Goal: Task Accomplishment & Management: Manage account settings

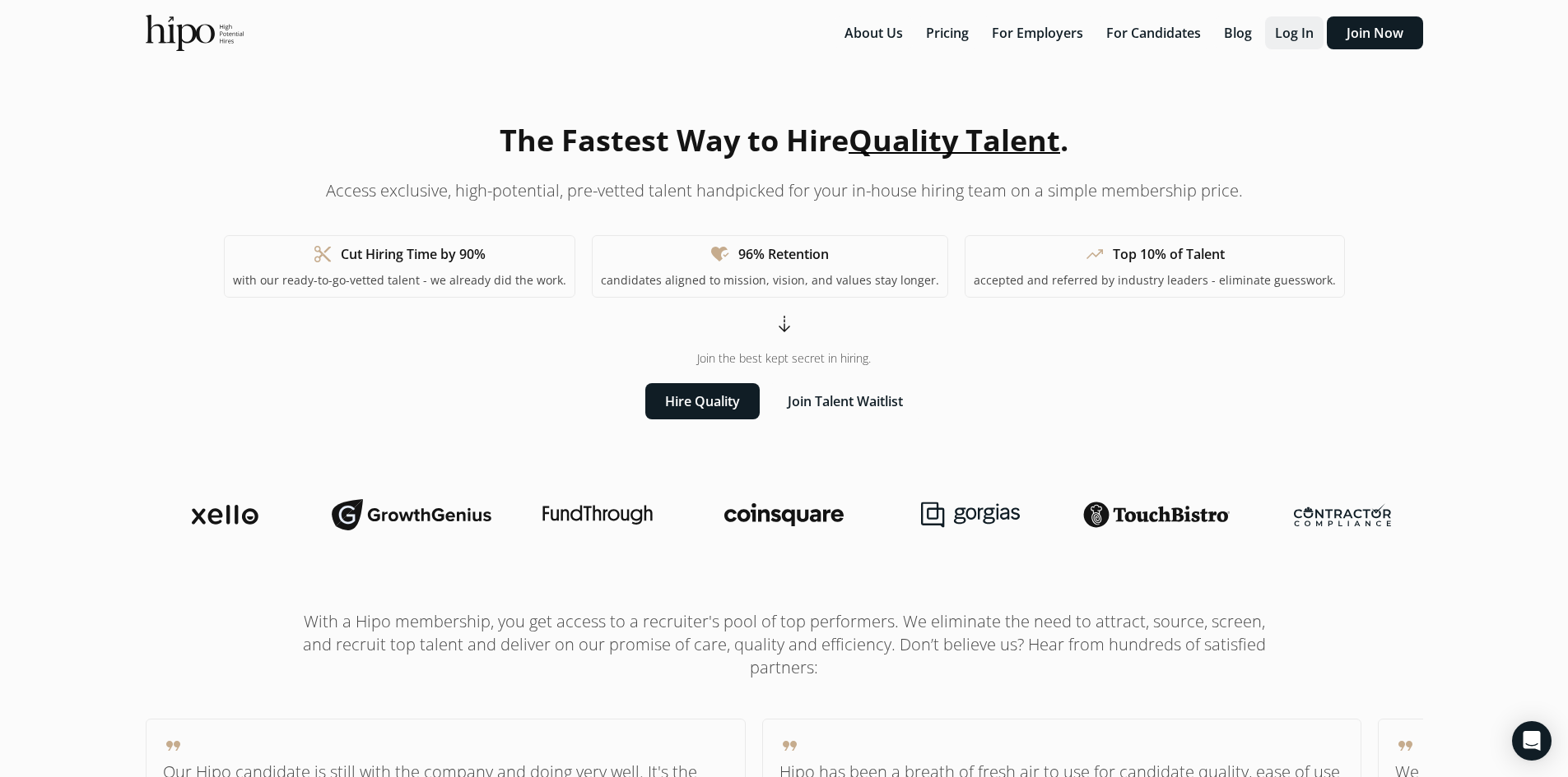
click at [1289, 40] on button "Log In" at bounding box center [1294, 32] width 59 height 33
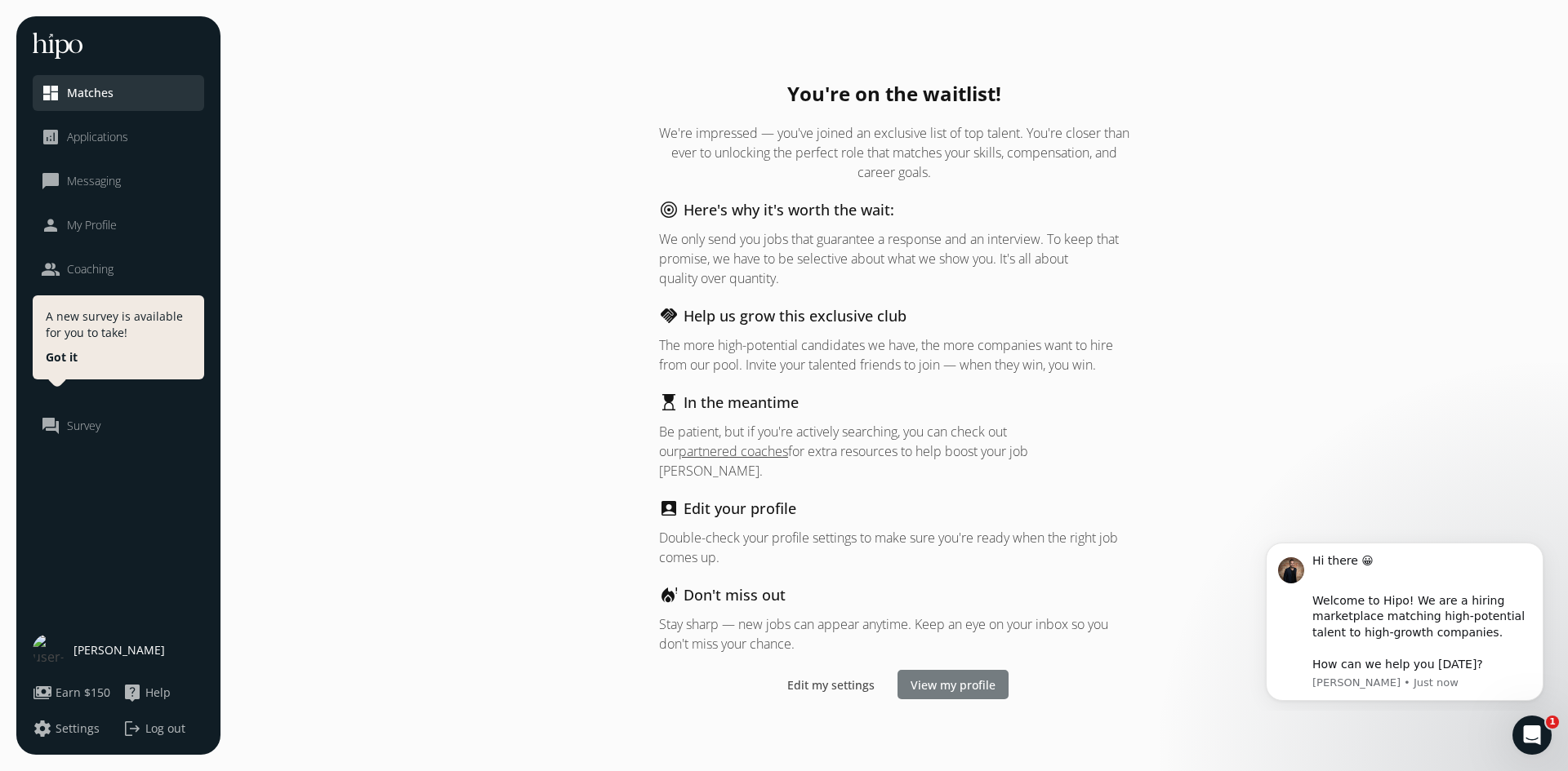
click at [985, 683] on span "View my profile" at bounding box center [953, 684] width 85 height 17
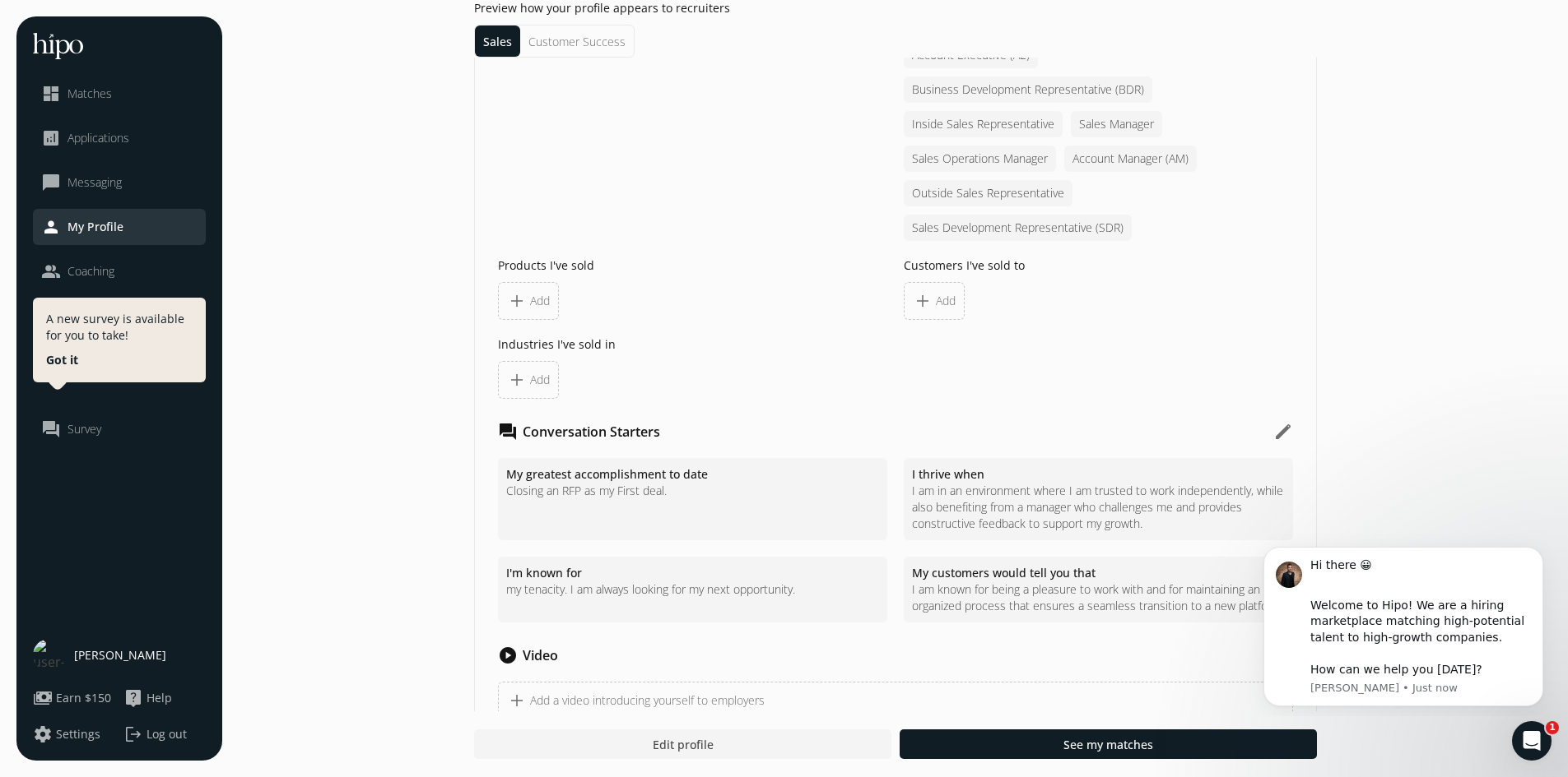
scroll to position [1647, 0]
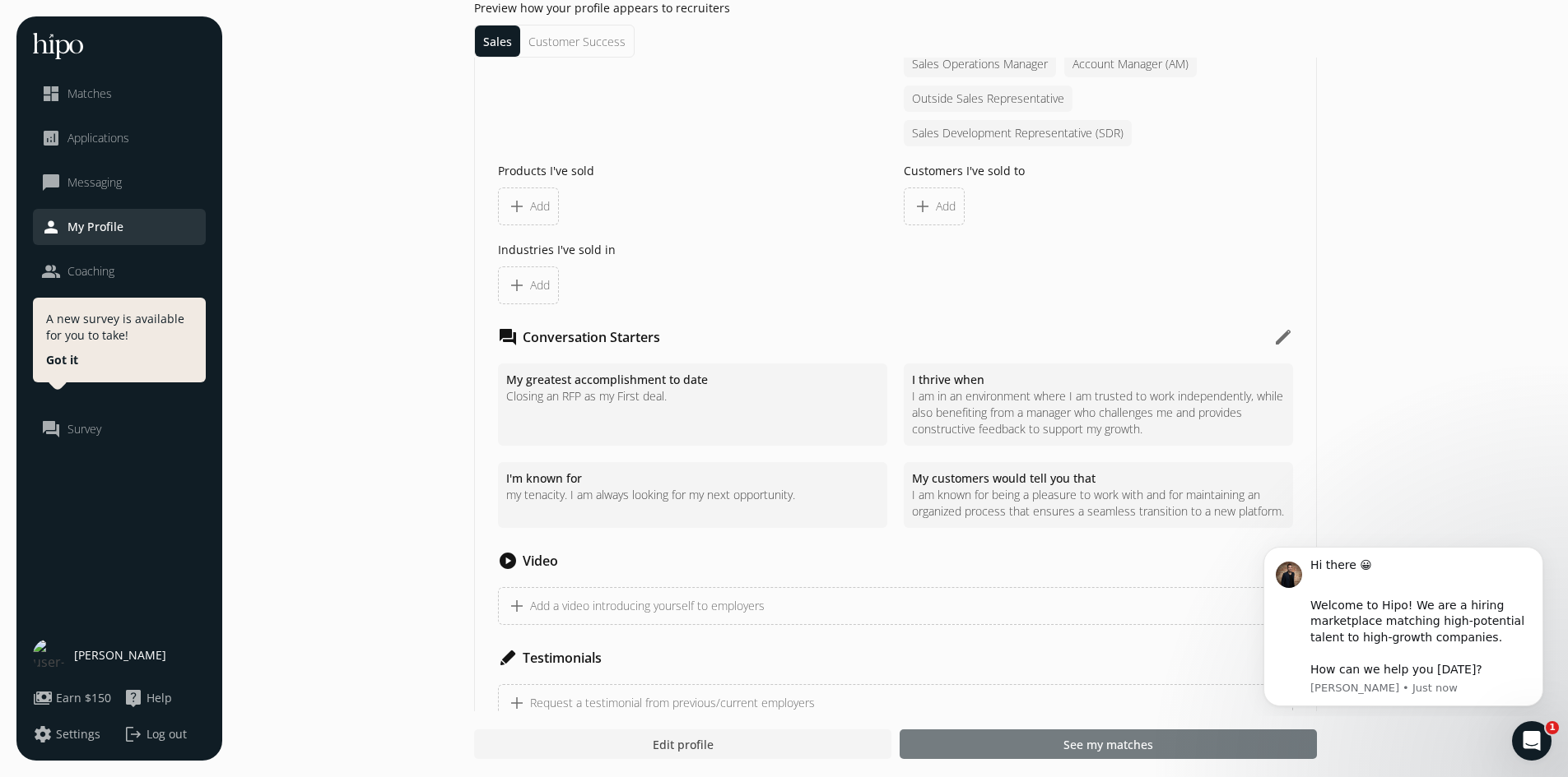
click at [1096, 750] on span "See my matches" at bounding box center [1108, 745] width 90 height 17
